Goal: Information Seeking & Learning: Understand process/instructions

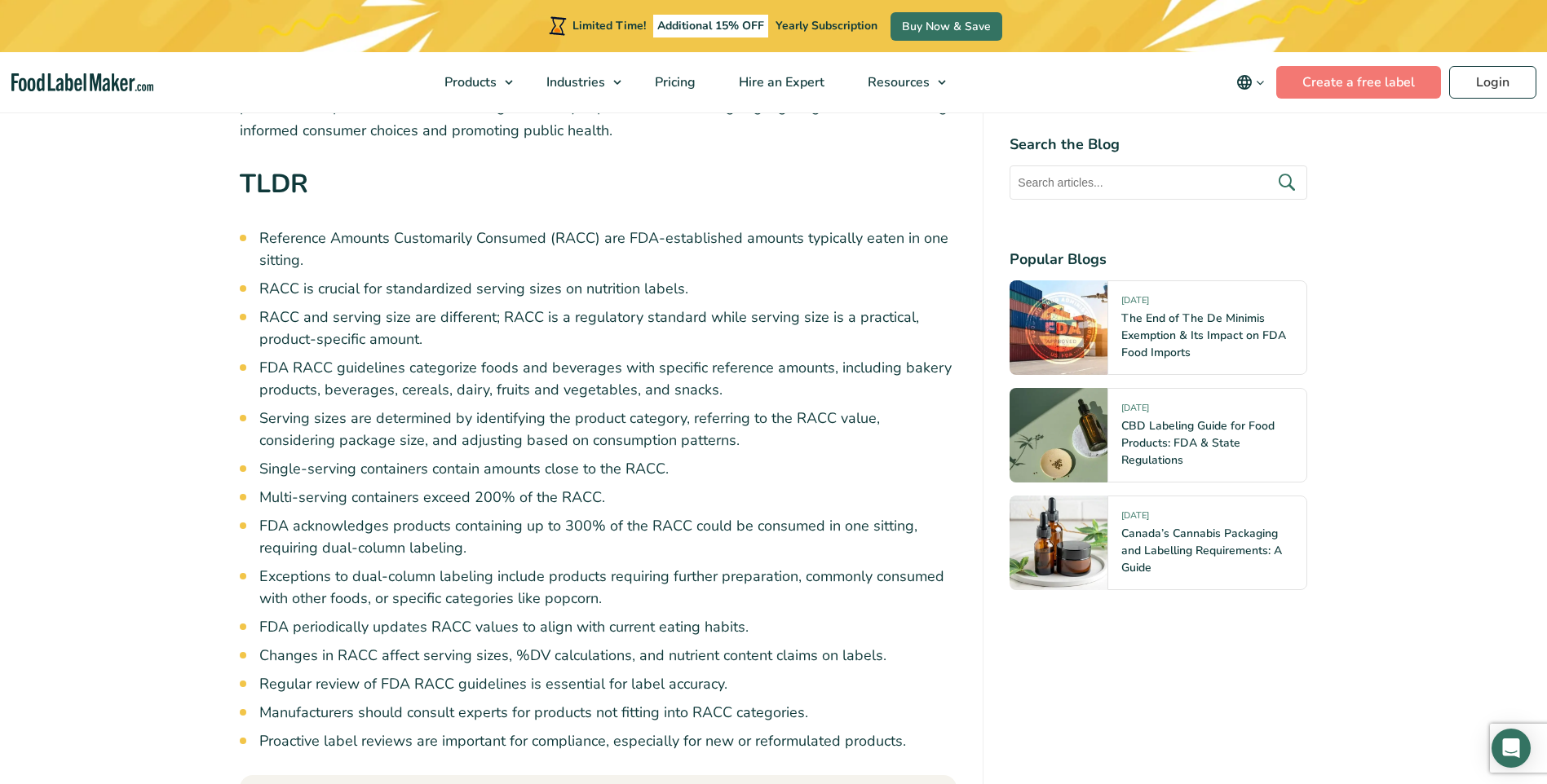
scroll to position [917, 0]
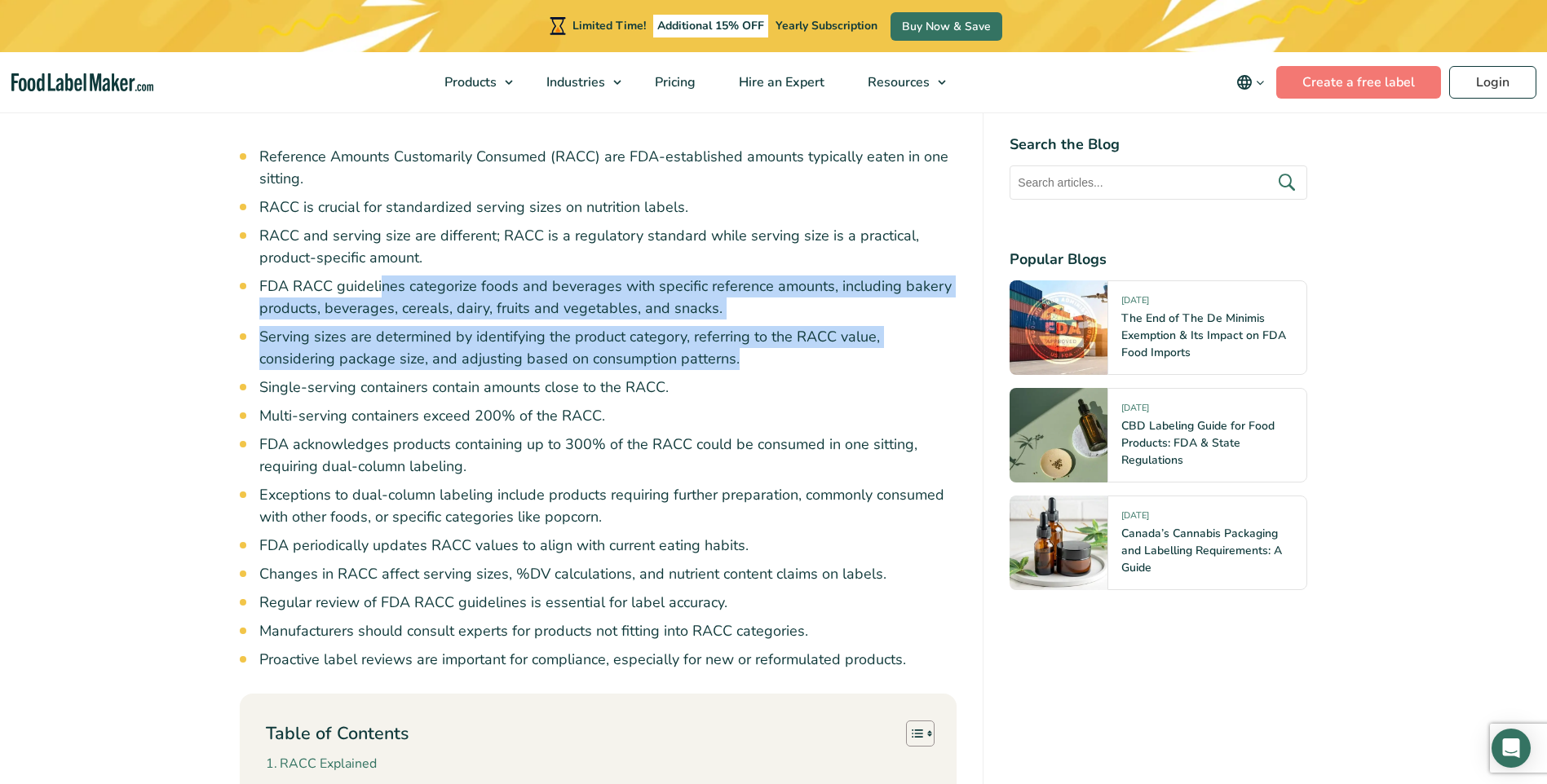
drag, startPoint x: 383, startPoint y: 283, endPoint x: 684, endPoint y: 358, distance: 310.2
click at [684, 358] on ul "Reference Amounts Customarily Consumed (RACC) are FDA-established amounts typic…" at bounding box center [608, 408] width 698 height 525
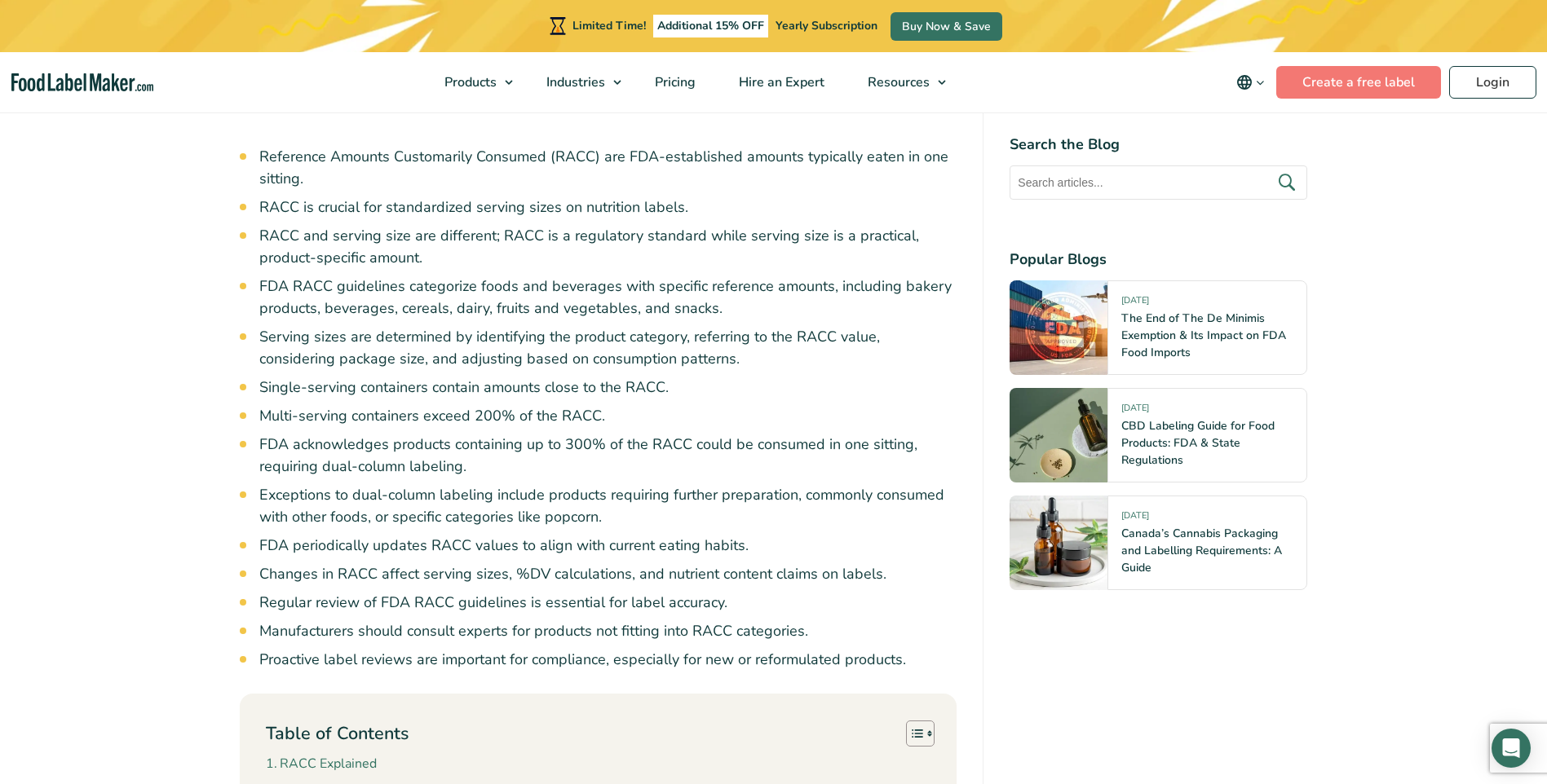
drag, startPoint x: 684, startPoint y: 358, endPoint x: 736, endPoint y: 388, distance: 60.0
click at [736, 388] on li "Single-serving containers contain amounts close to the RACC." at bounding box center [608, 388] width 698 height 22
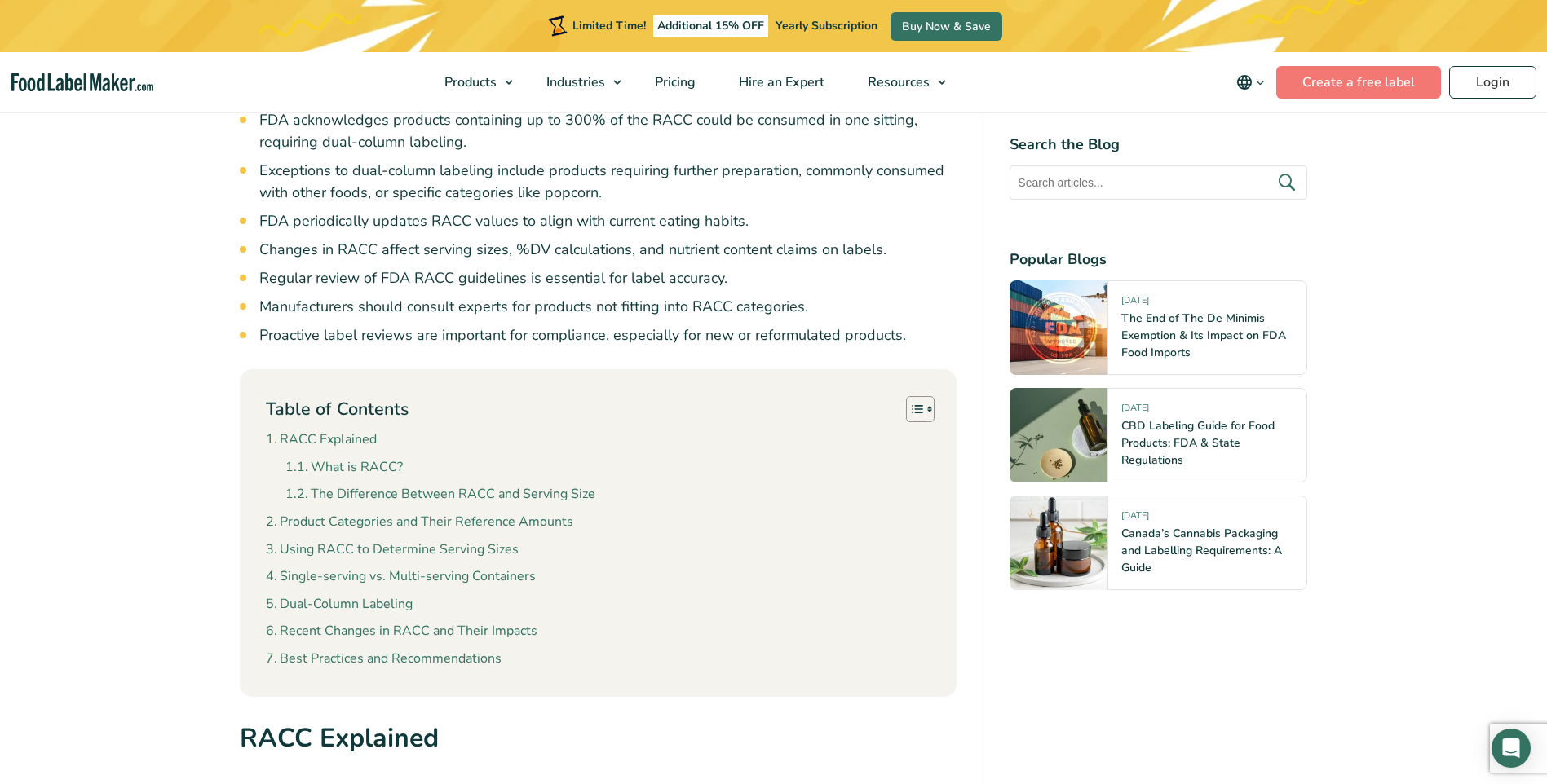
scroll to position [1243, 0]
click at [468, 523] on link "Product Categories and Their Reference Amounts" at bounding box center [419, 521] width 307 height 22
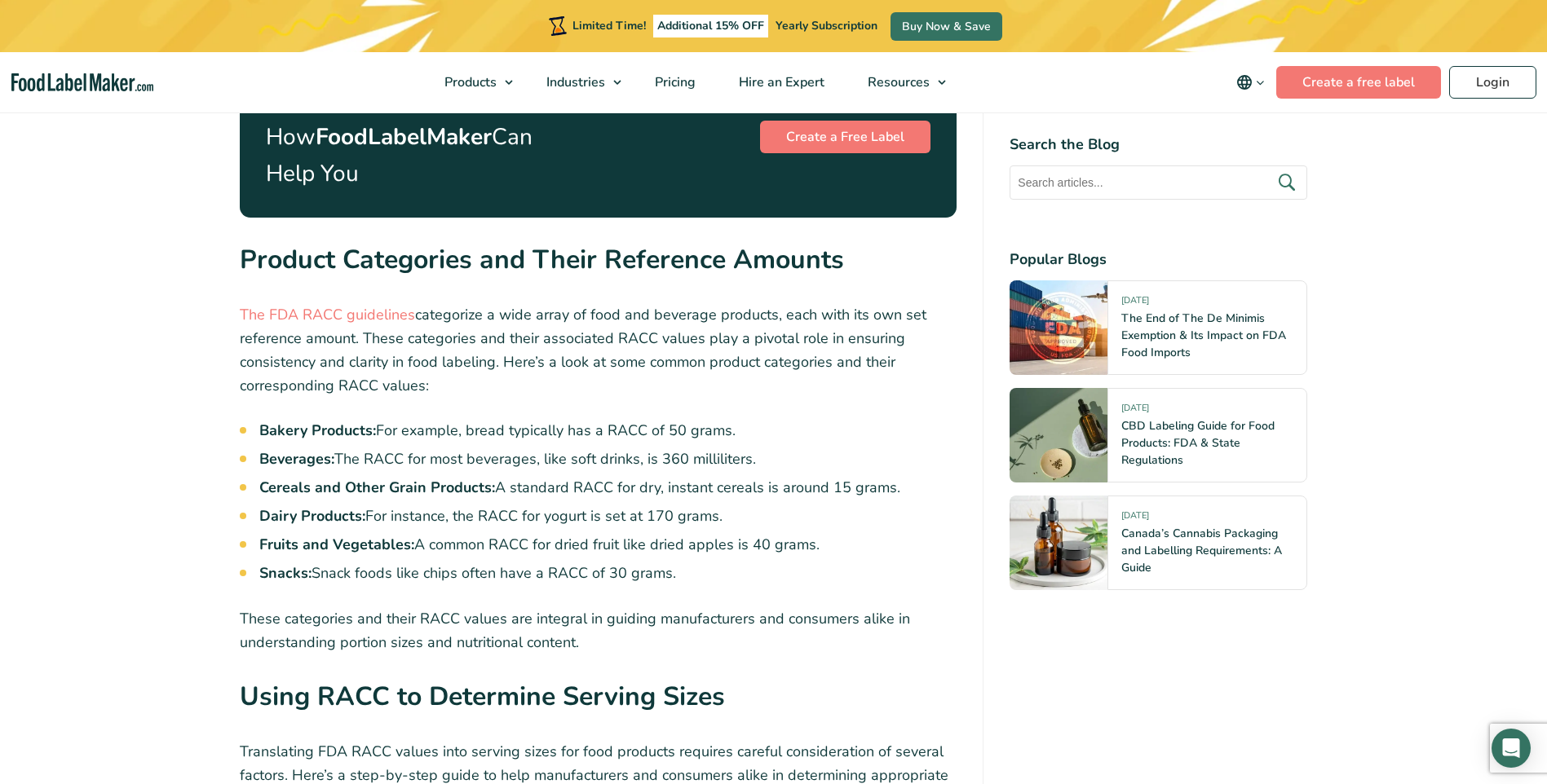
scroll to position [2599, 0]
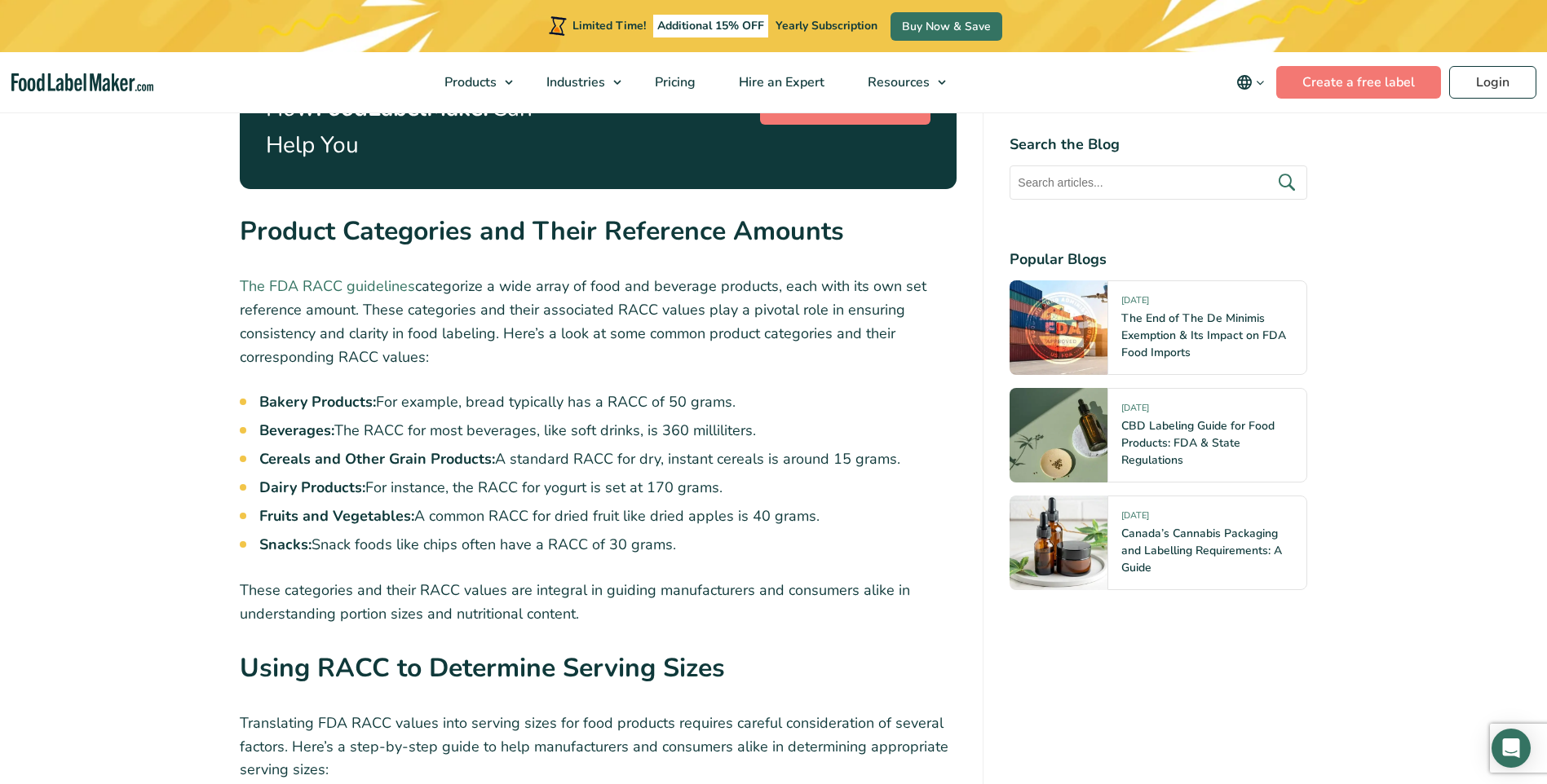
click at [357, 276] on link "The FDA RACC guidelines" at bounding box center [328, 286] width 175 height 20
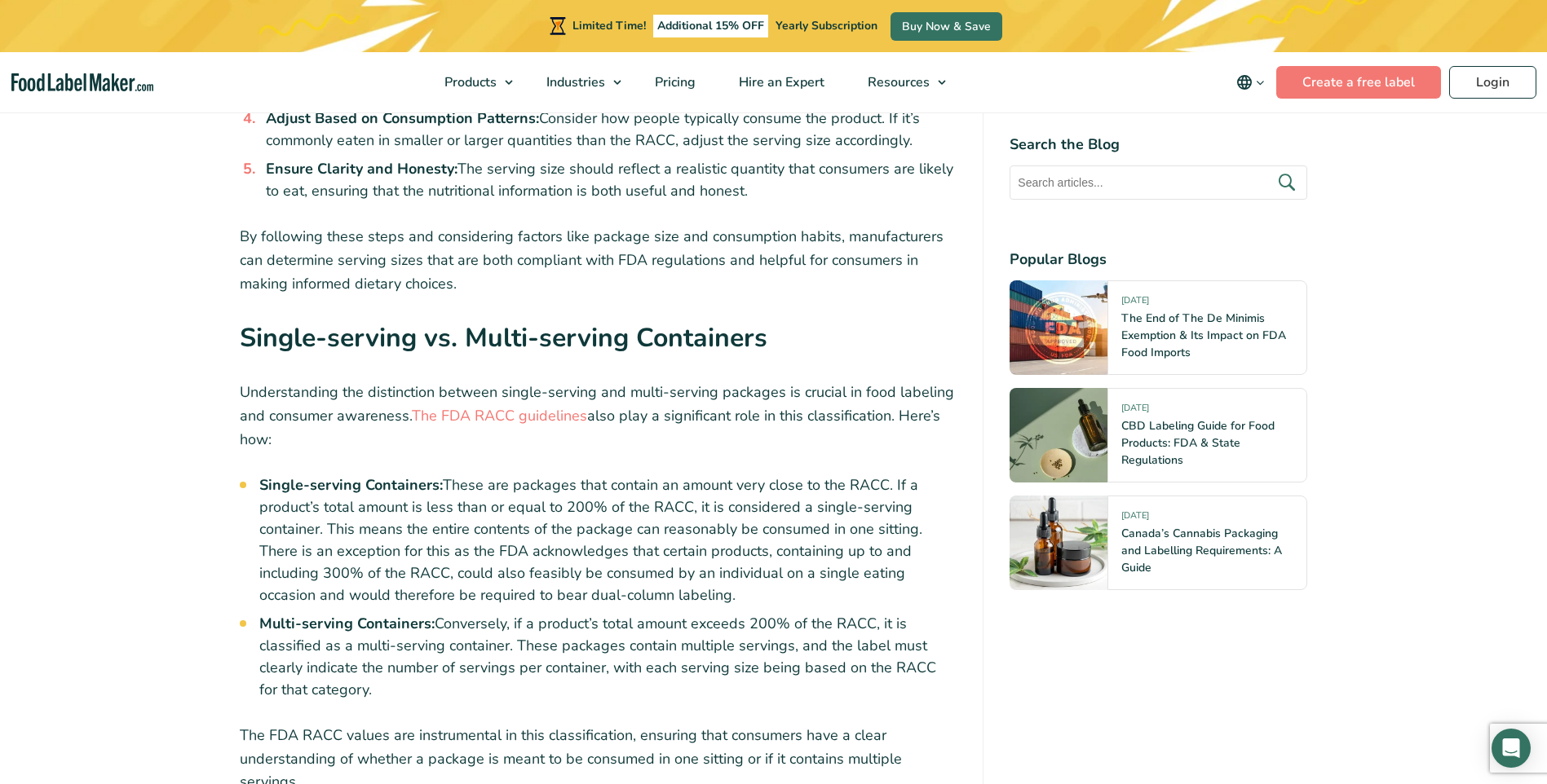
scroll to position [3495, 0]
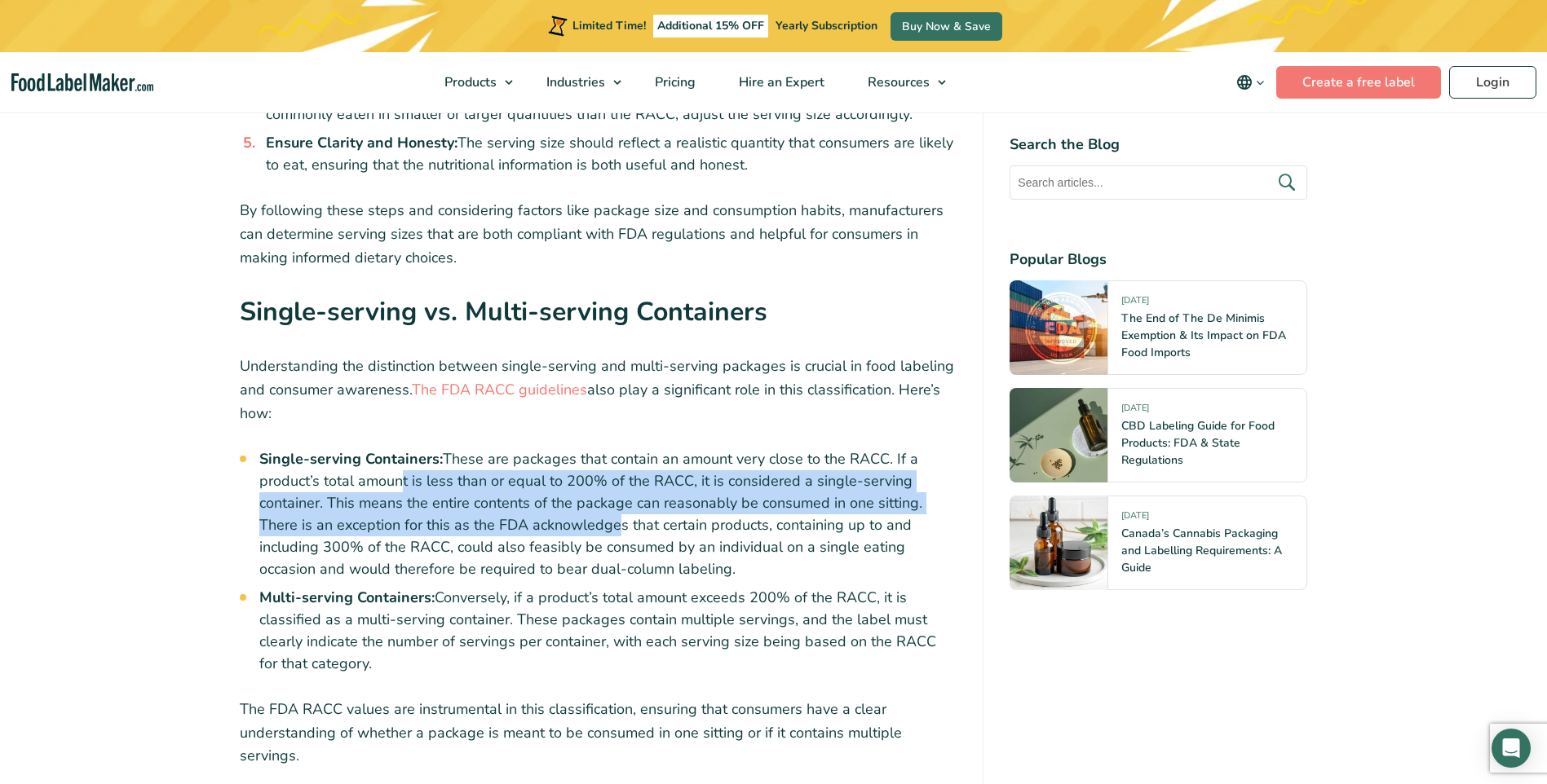
drag, startPoint x: 396, startPoint y: 445, endPoint x: 612, endPoint y: 493, distance: 221.3
click at [612, 492] on li "Single-serving Containers: These are packages that contain an amount very close…" at bounding box center [608, 514] width 698 height 132
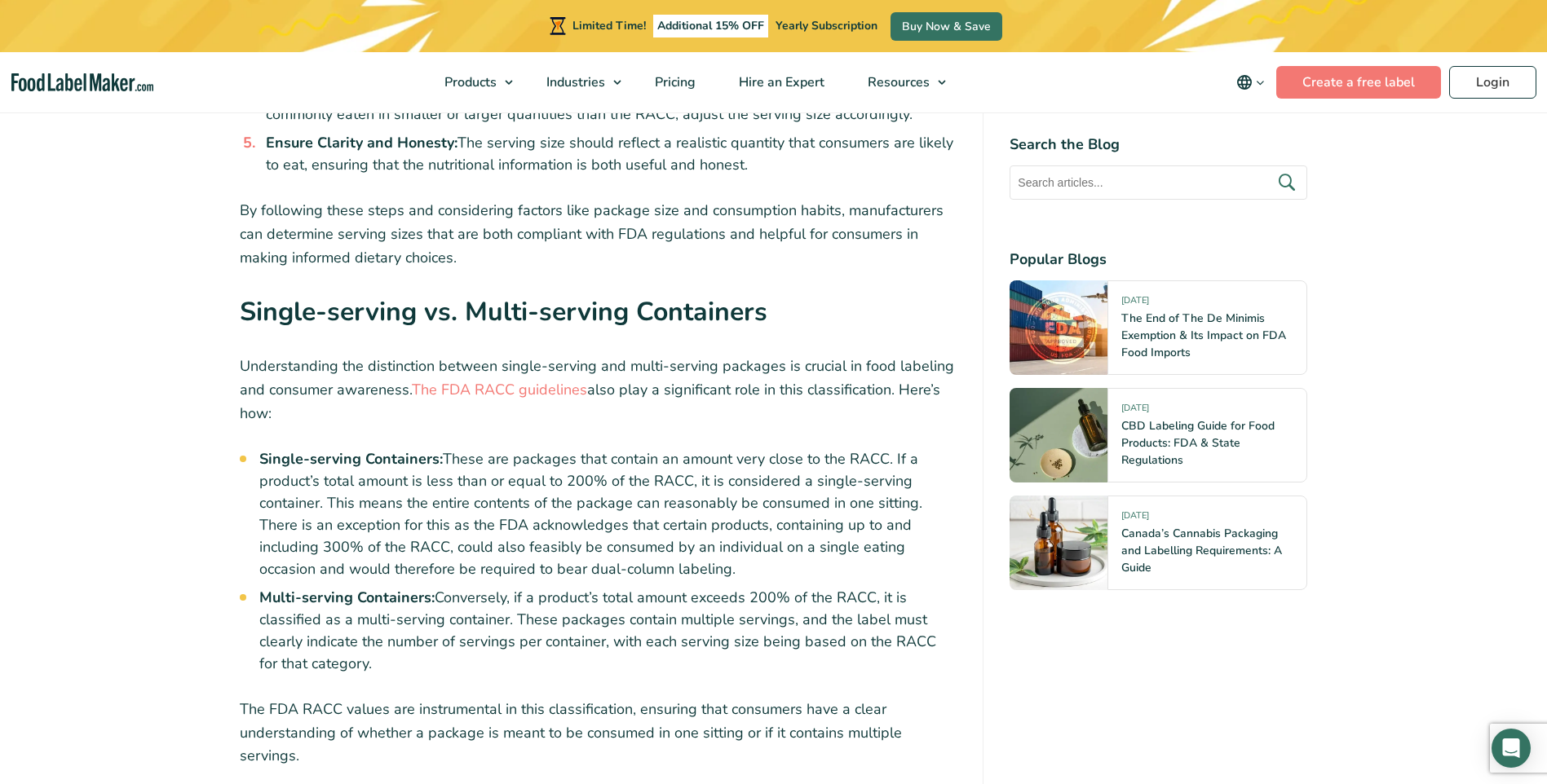
drag, startPoint x: 612, startPoint y: 493, endPoint x: 644, endPoint y: 574, distance: 87.1
click at [645, 587] on li "Multi-serving Containers: Conversely, if a product’s total amount exceeds 200% …" at bounding box center [608, 631] width 698 height 88
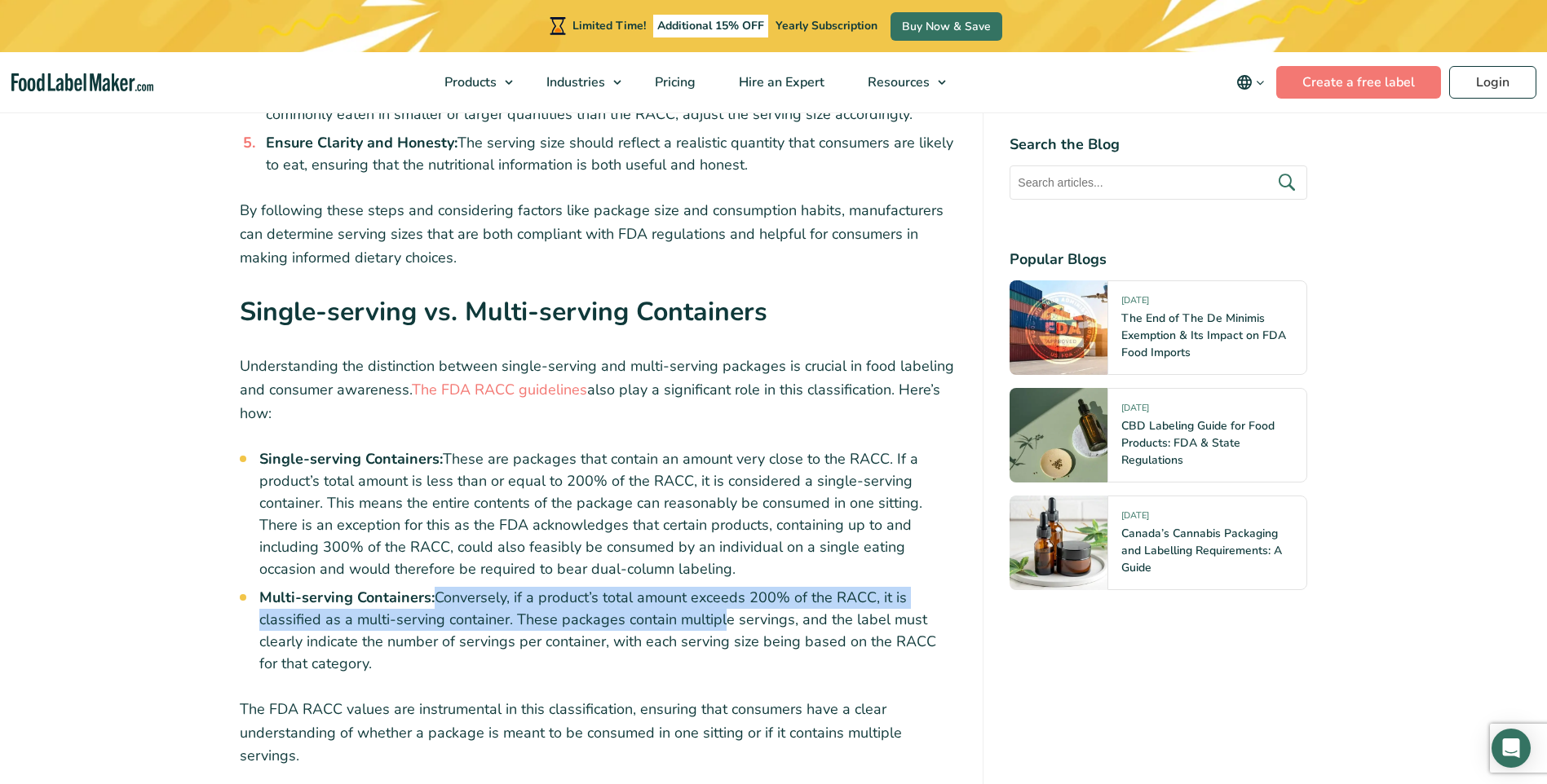
drag, startPoint x: 432, startPoint y: 557, endPoint x: 716, endPoint y: 590, distance: 285.9
click at [716, 590] on li "Multi-serving Containers: Conversely, if a product’s total amount exceeds 200% …" at bounding box center [608, 631] width 698 height 88
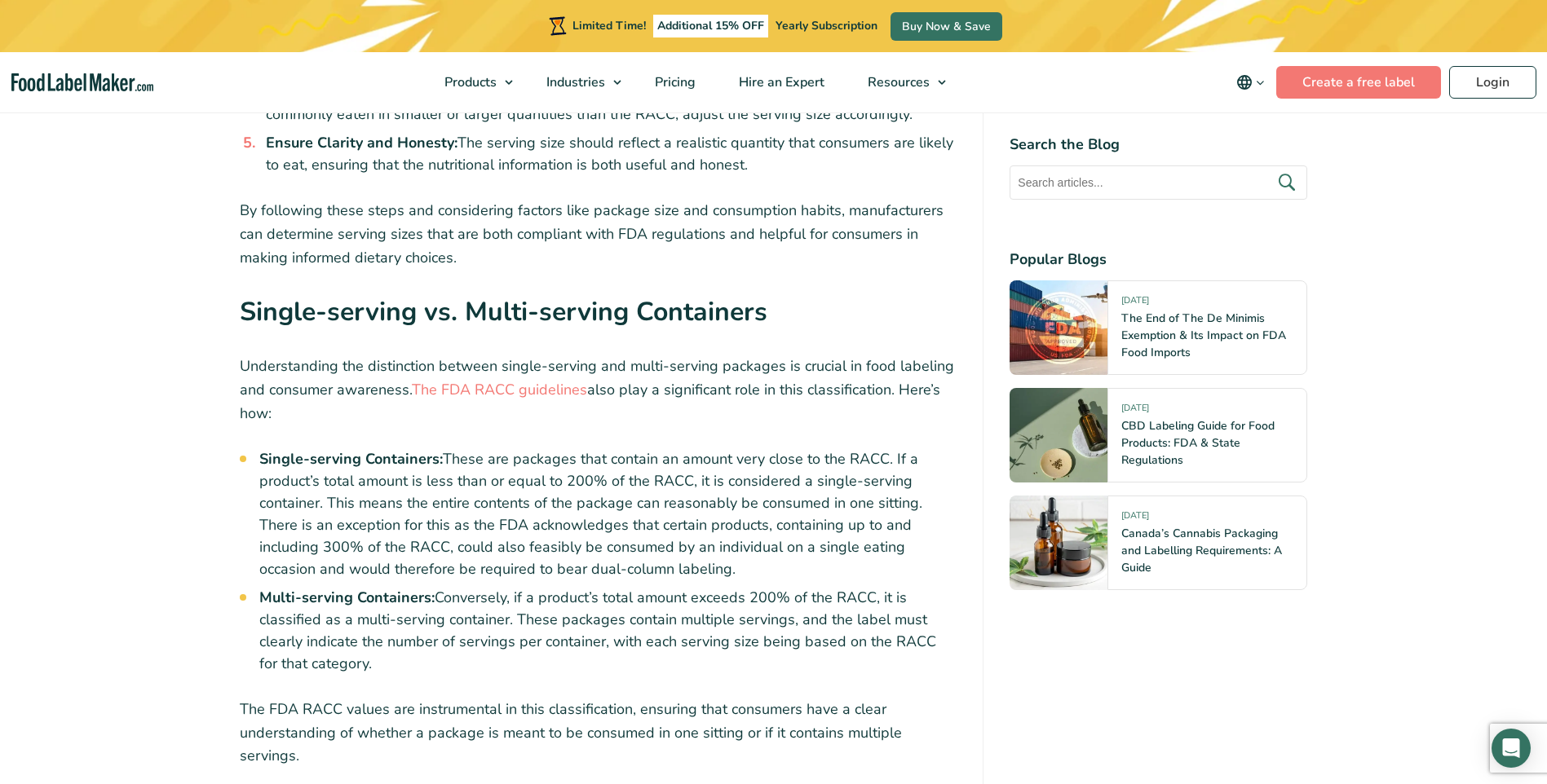
drag, startPoint x: 716, startPoint y: 590, endPoint x: 726, endPoint y: 619, distance: 30.7
click at [726, 619] on li "Multi-serving Containers: Conversely, if a product’s total amount exceeds 200% …" at bounding box center [608, 631] width 698 height 88
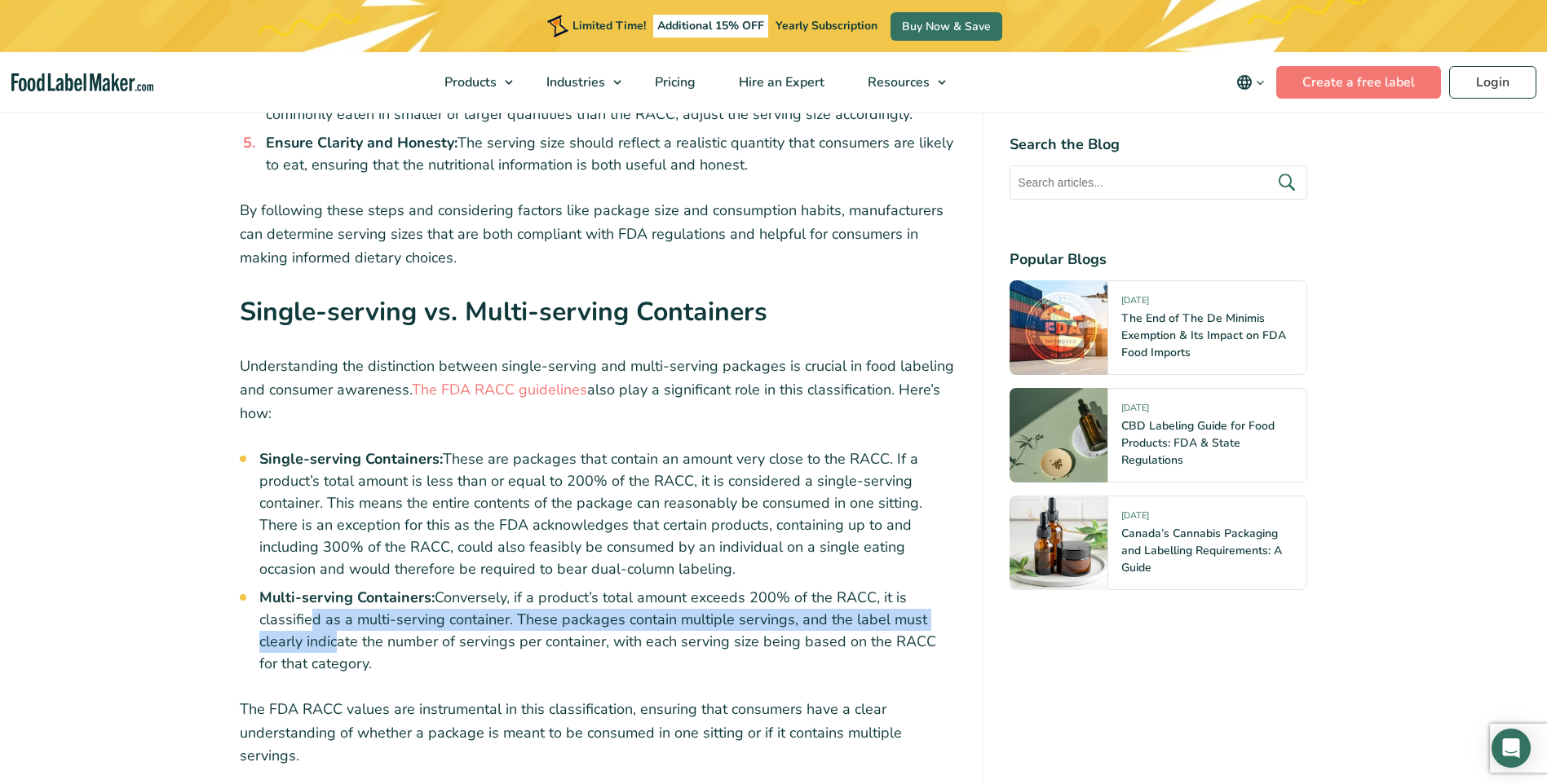
drag, startPoint x: 307, startPoint y: 592, endPoint x: 333, endPoint y: 597, distance: 26.5
click at [333, 597] on li "Multi-serving Containers: Conversely, if a product’s total amount exceeds 200% …" at bounding box center [608, 631] width 698 height 88
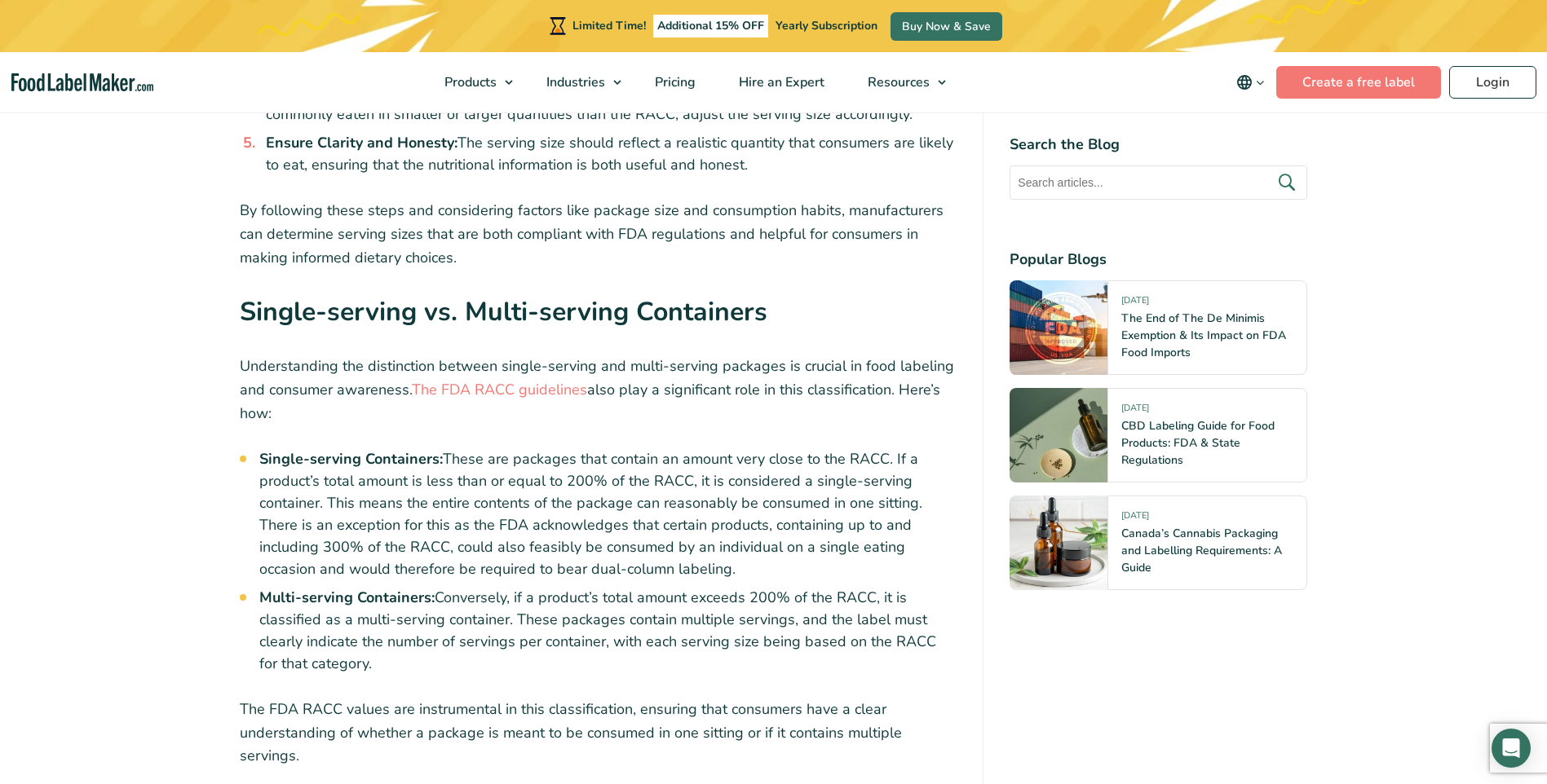
drag, startPoint x: 333, startPoint y: 597, endPoint x: 529, endPoint y: 631, distance: 198.9
click at [529, 631] on li "Multi-serving Containers: Conversely, if a product’s total amount exceeds 200% …" at bounding box center [608, 631] width 698 height 88
drag, startPoint x: 546, startPoint y: 583, endPoint x: 673, endPoint y: 633, distance: 136.5
click at [673, 633] on li "Multi-serving Containers: Conversely, if a product’s total amount exceeds 200% …" at bounding box center [608, 631] width 698 height 88
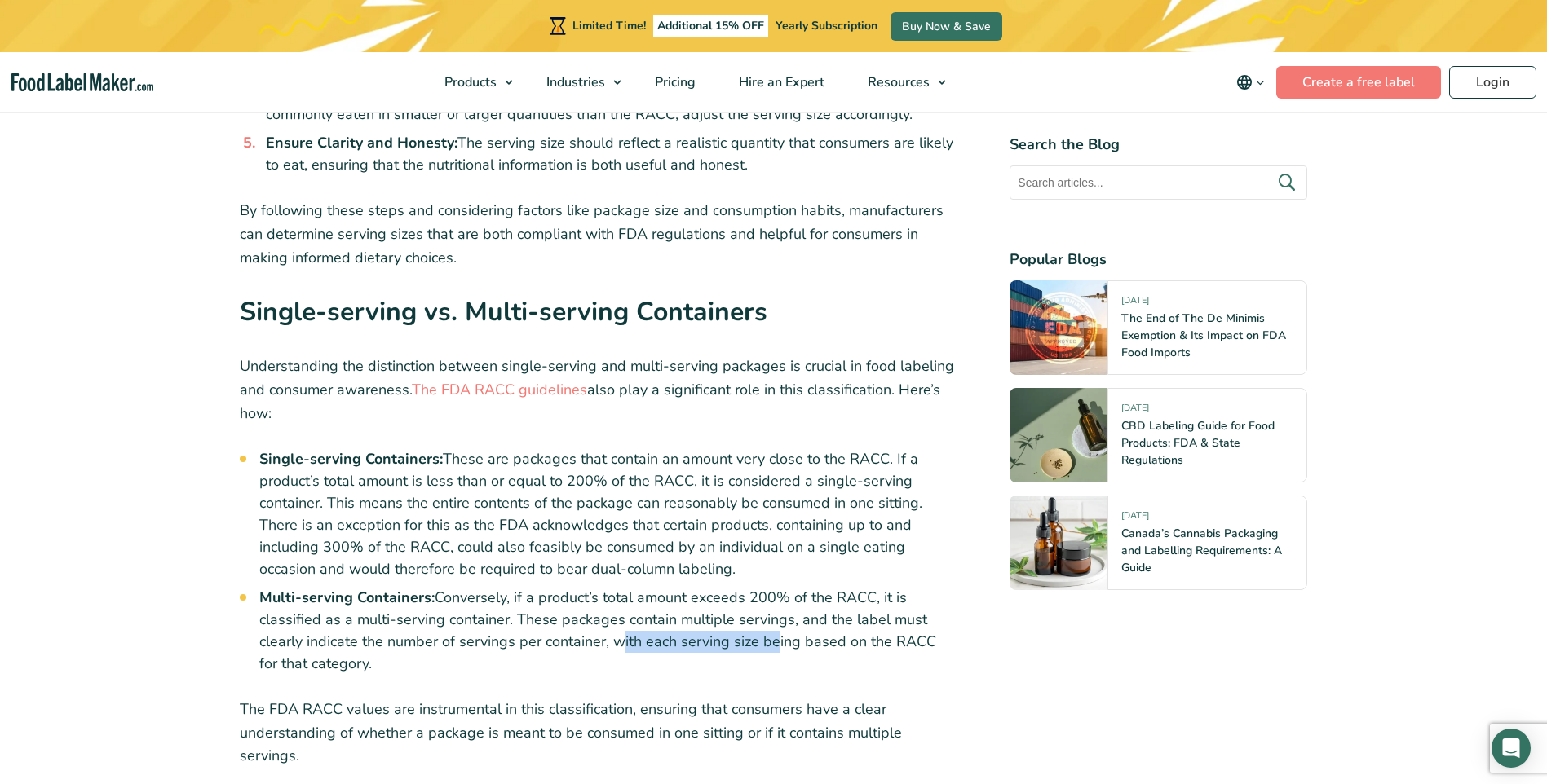
drag, startPoint x: 616, startPoint y: 605, endPoint x: 771, endPoint y: 611, distance: 155.1
click at [771, 611] on li "Multi-serving Containers: Conversely, if a product’s total amount exceeds 200% …" at bounding box center [608, 631] width 698 height 88
drag, startPoint x: 771, startPoint y: 611, endPoint x: 779, endPoint y: 631, distance: 21.5
click at [778, 631] on li "Multi-serving Containers: Conversely, if a product’s total amount exceeds 200% …" at bounding box center [608, 631] width 698 height 88
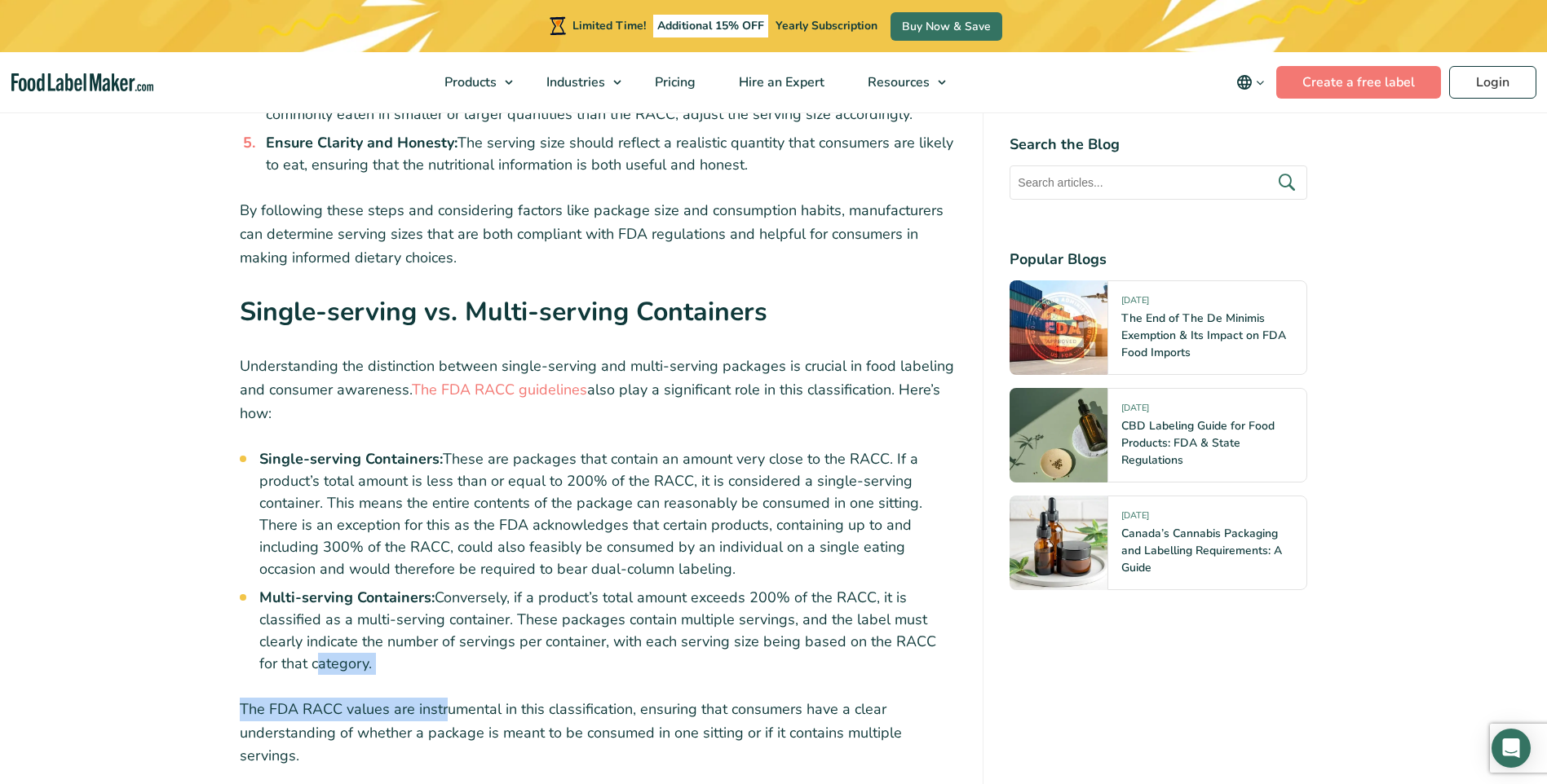
drag, startPoint x: 291, startPoint y: 632, endPoint x: 447, endPoint y: 656, distance: 157.8
click at [447, 656] on div "Understanding the Reference Amounts Customarily Consumed (RACC) is crucial in t…" at bounding box center [598, 401] width 717 height 6447
drag, startPoint x: 447, startPoint y: 656, endPoint x: 908, endPoint y: 674, distance: 461.4
click at [908, 697] on p "The FDA RACC values are instrumental in this classification, ensuring that cons…" at bounding box center [598, 732] width 717 height 70
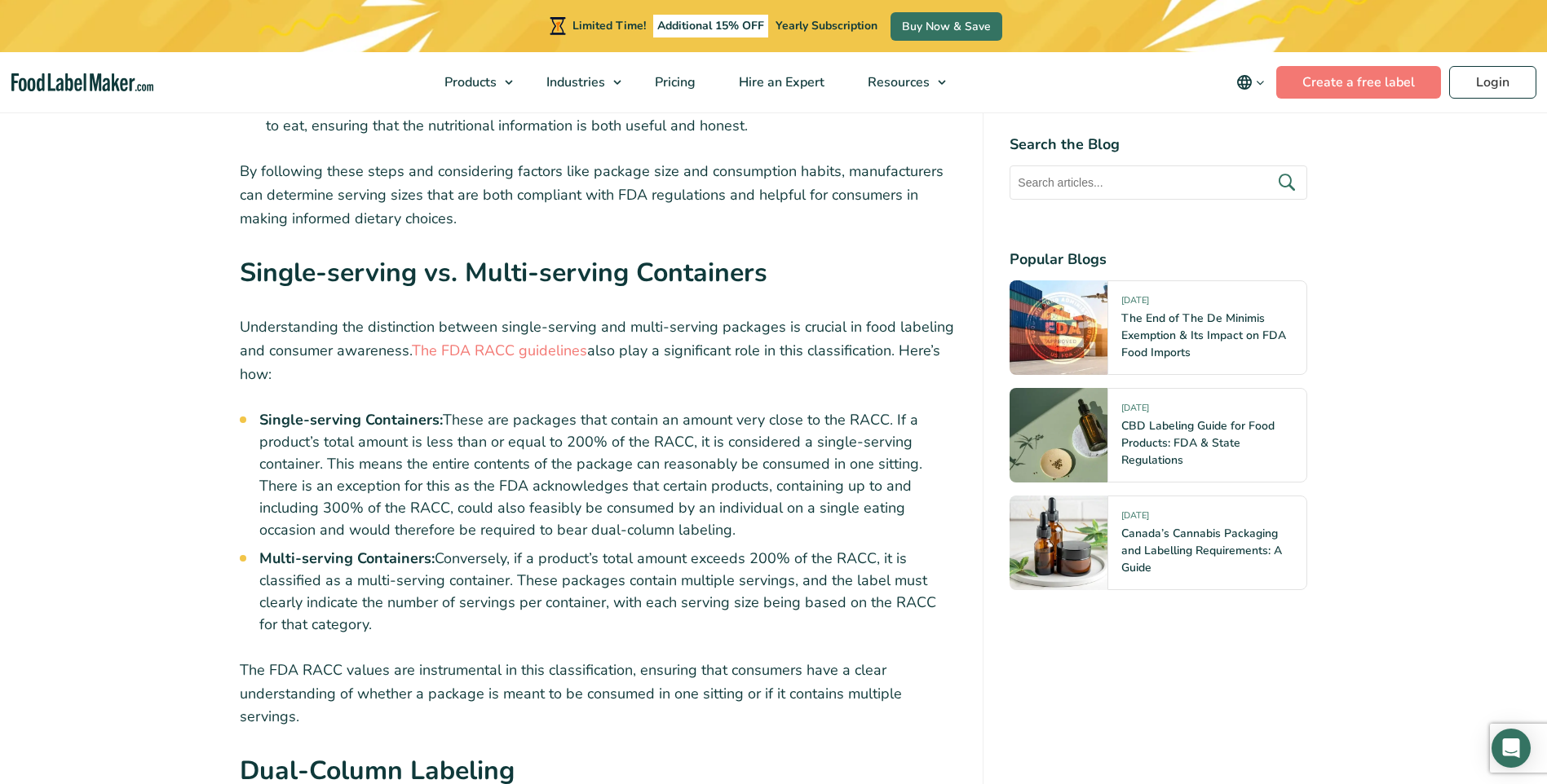
scroll to position [3413, 0]
